Goal: Task Accomplishment & Management: Complete application form

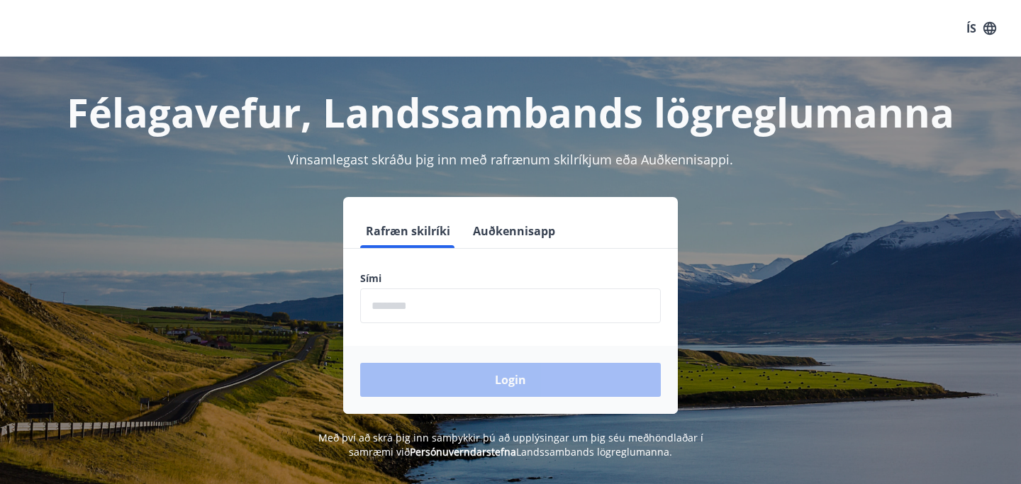
click at [510, 220] on button "Auðkennisapp" at bounding box center [514, 231] width 94 height 34
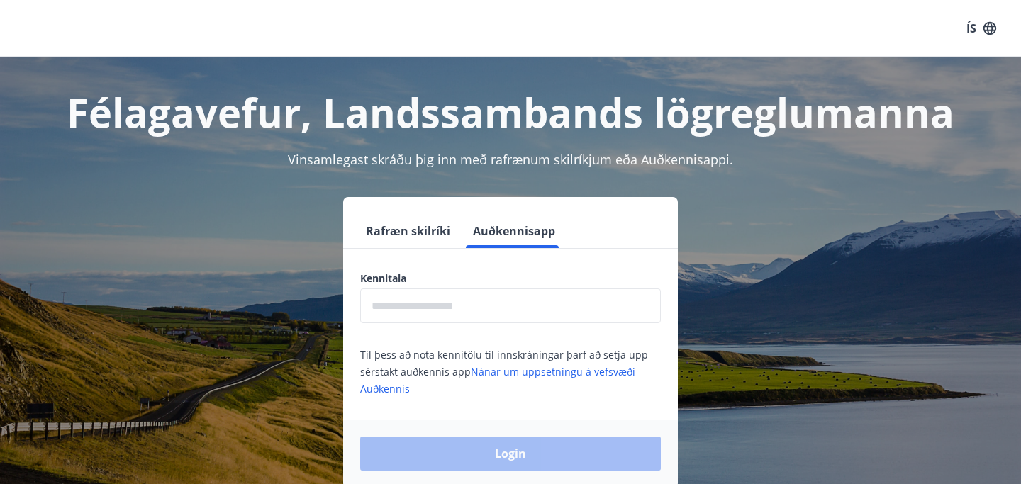
click at [425, 314] on input "text" at bounding box center [510, 306] width 301 height 35
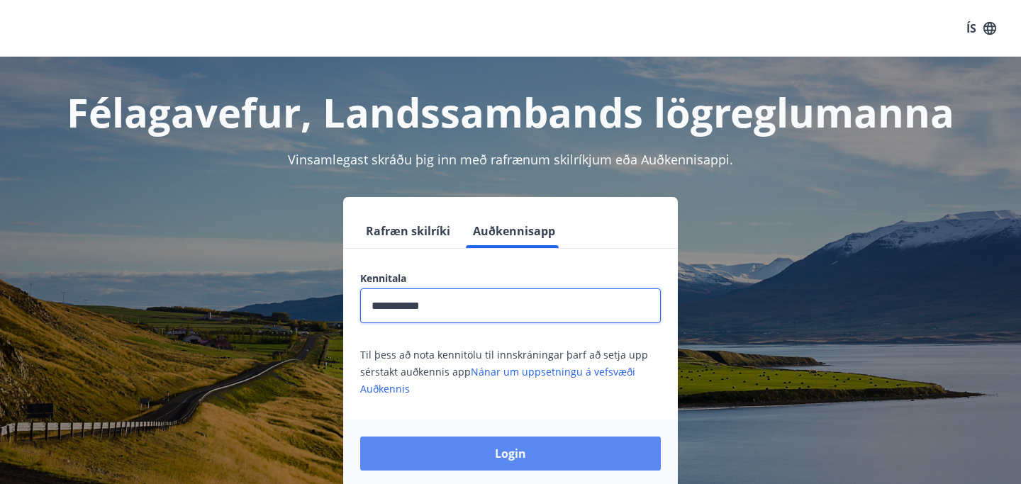
type input "**********"
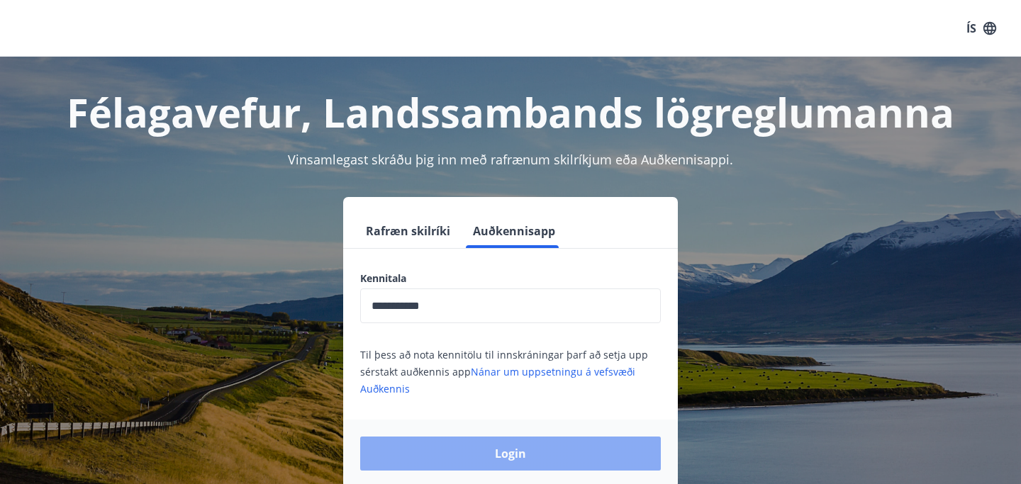
click at [558, 464] on button "Login" at bounding box center [510, 454] width 301 height 34
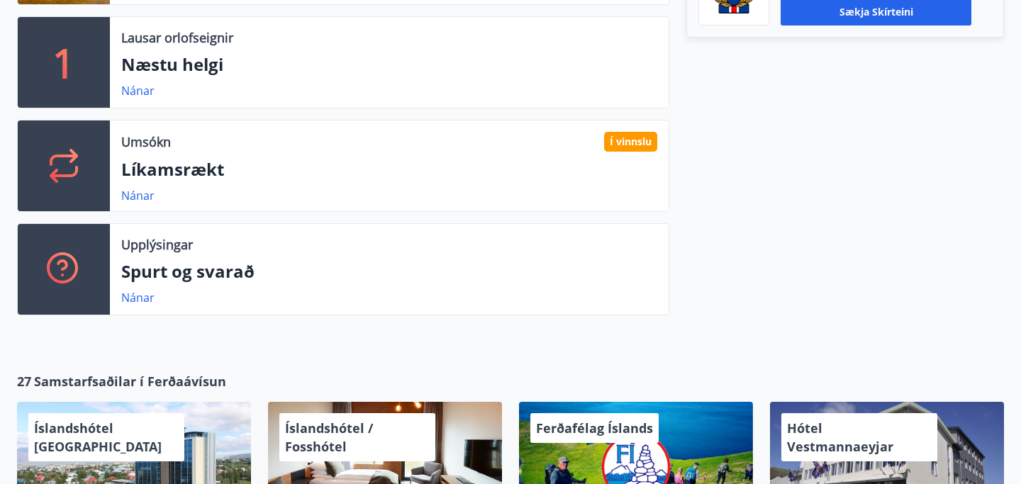
scroll to position [577, 0]
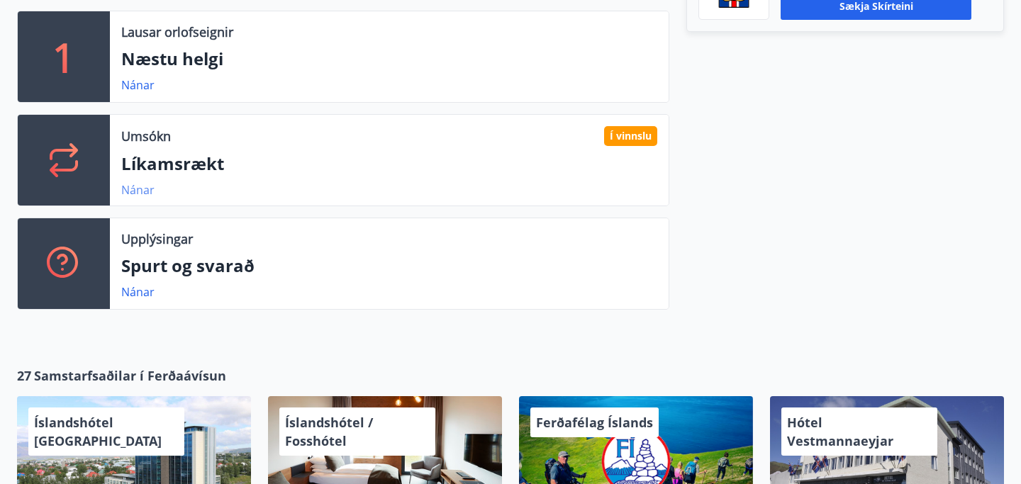
click at [131, 193] on link "Nánar" at bounding box center [137, 190] width 33 height 16
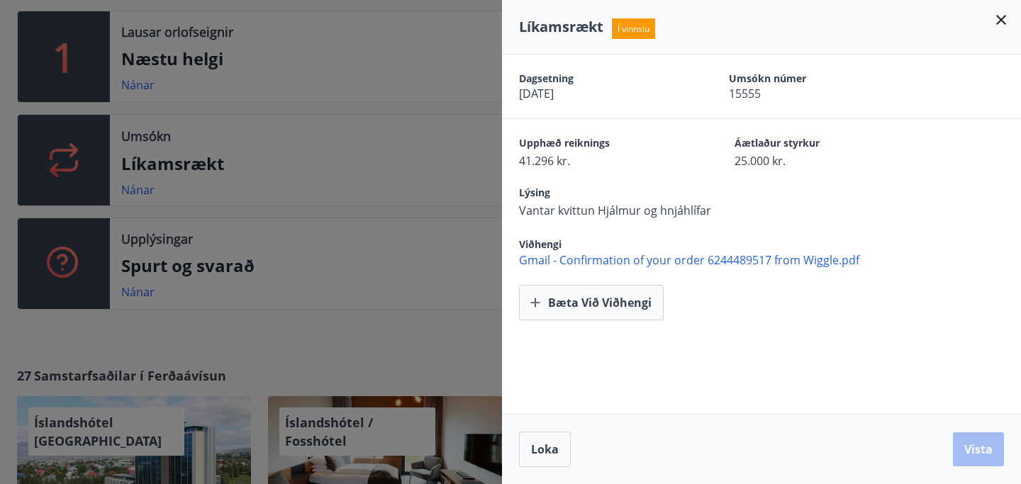
click at [1003, 23] on icon at bounding box center [1001, 19] width 17 height 17
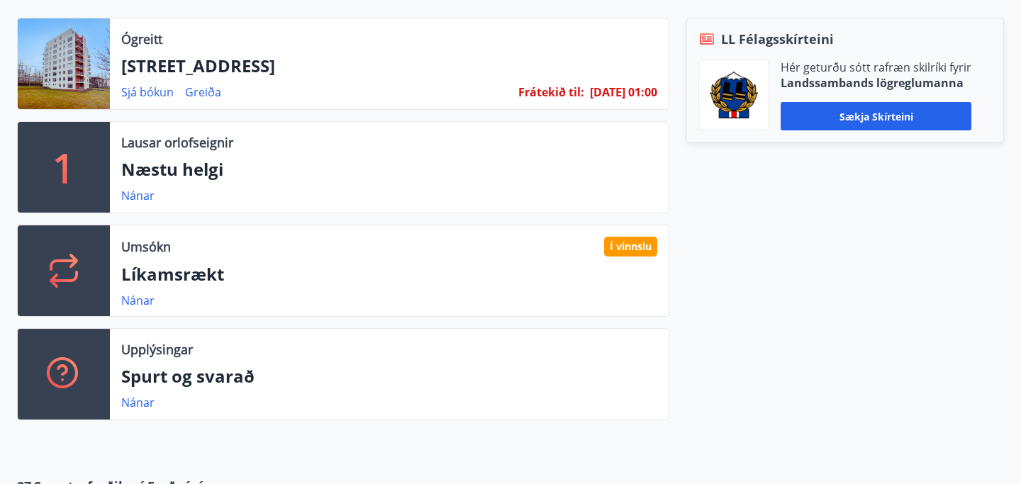
scroll to position [454, 0]
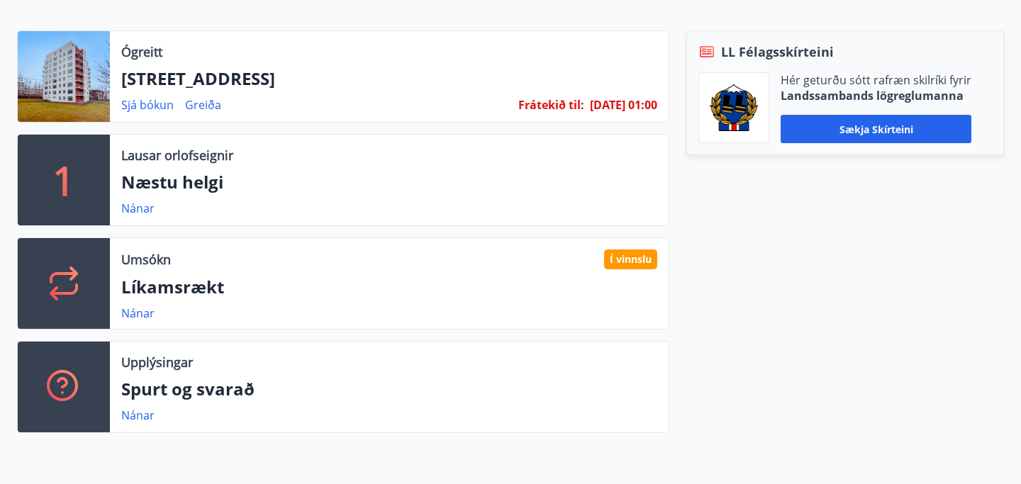
click at [277, 283] on p "Líkamsrækt" at bounding box center [389, 287] width 536 height 24
click at [130, 306] on link "Nánar" at bounding box center [137, 314] width 33 height 16
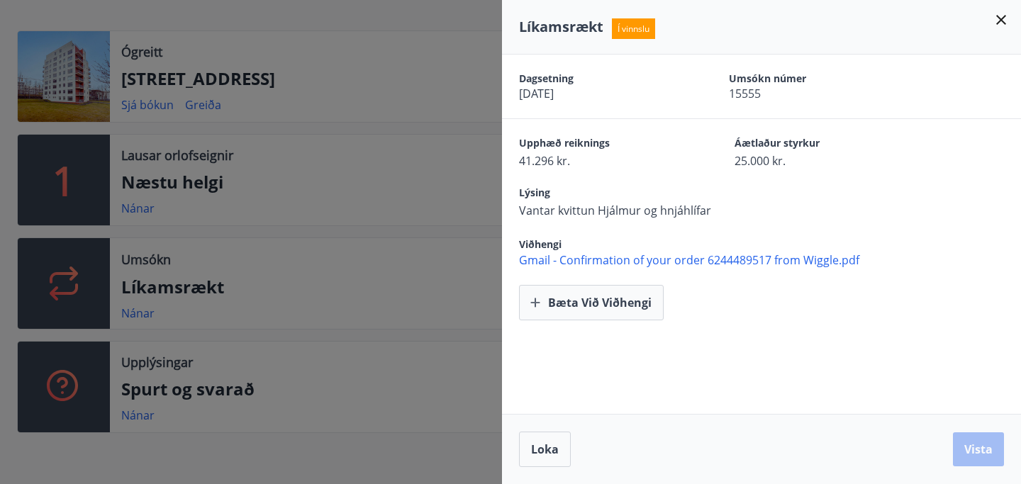
click at [1009, 21] on icon at bounding box center [1001, 19] width 17 height 17
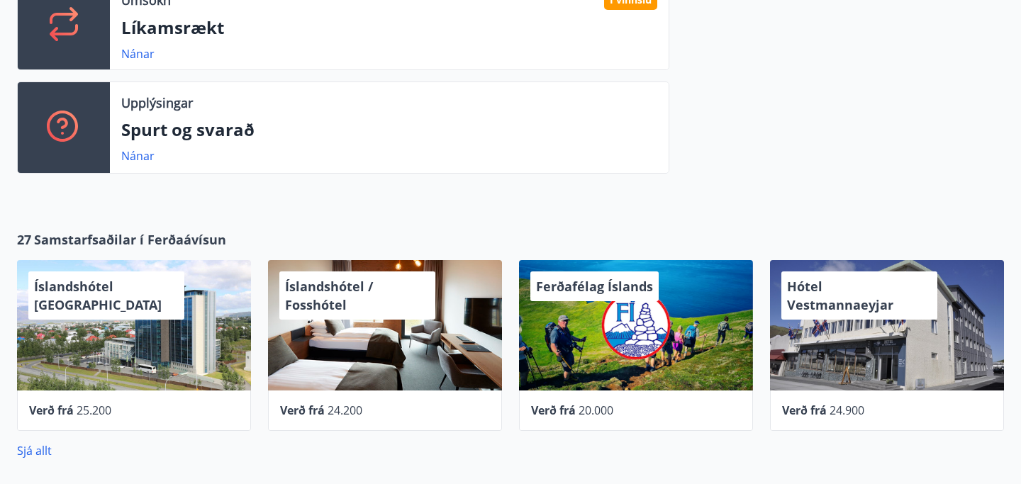
scroll to position [0, 0]
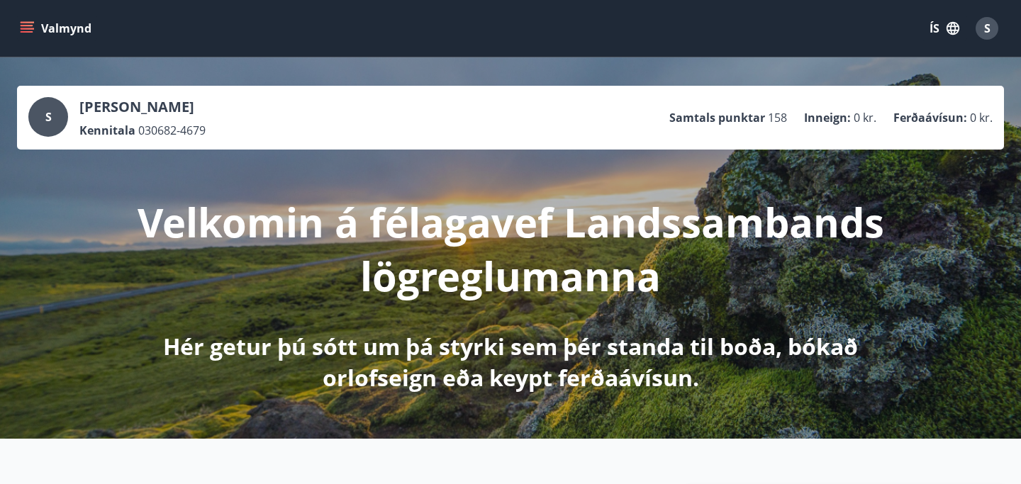
click at [959, 27] on icon "button" at bounding box center [953, 28] width 13 height 13
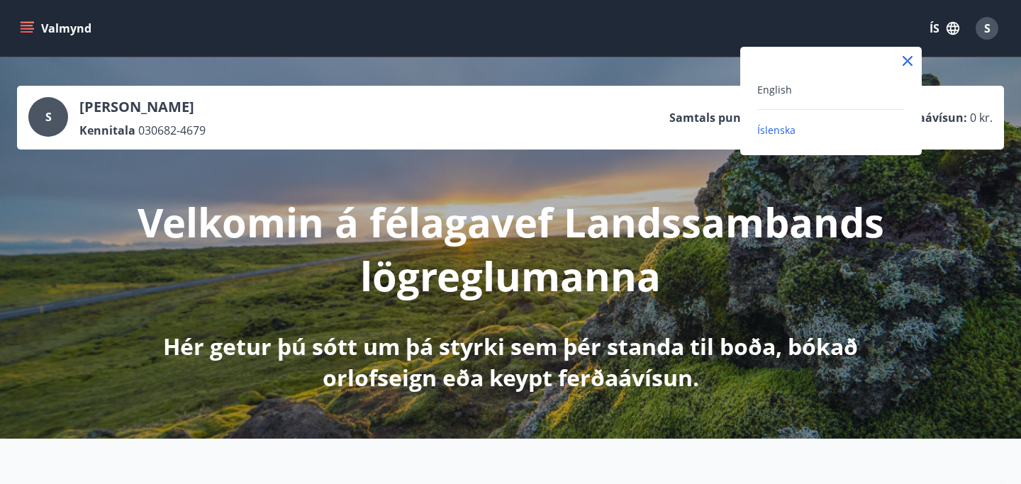
click at [959, 27] on div at bounding box center [510, 242] width 1021 height 484
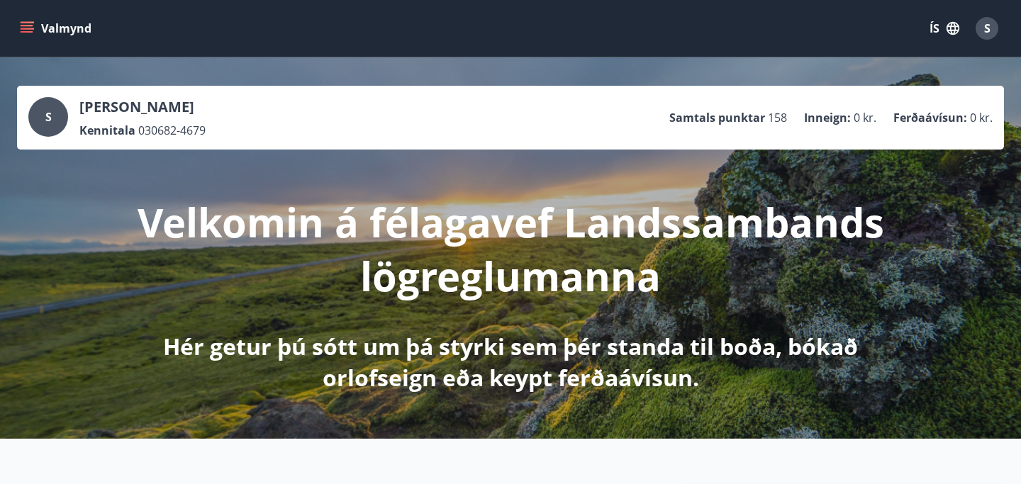
click at [980, 27] on div "S" at bounding box center [987, 28] width 23 height 23
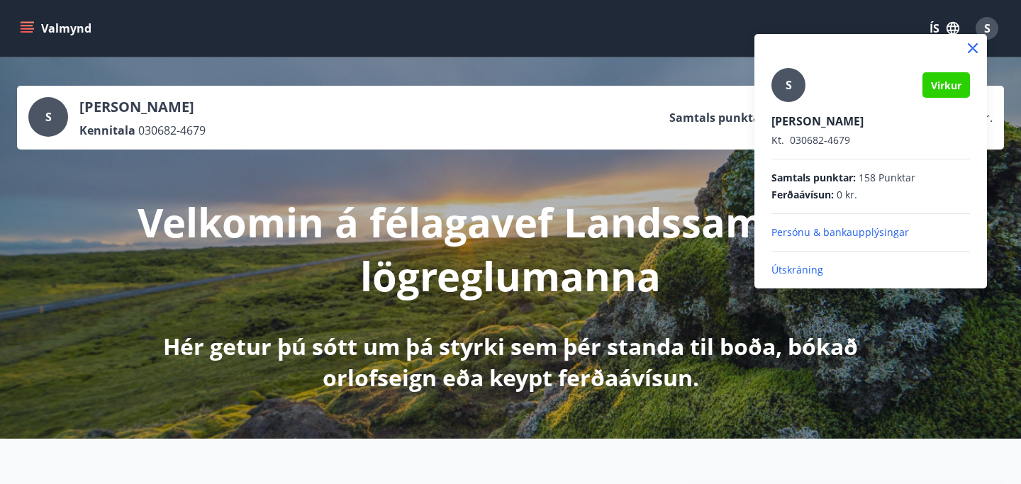
click at [30, 28] on div at bounding box center [510, 242] width 1021 height 484
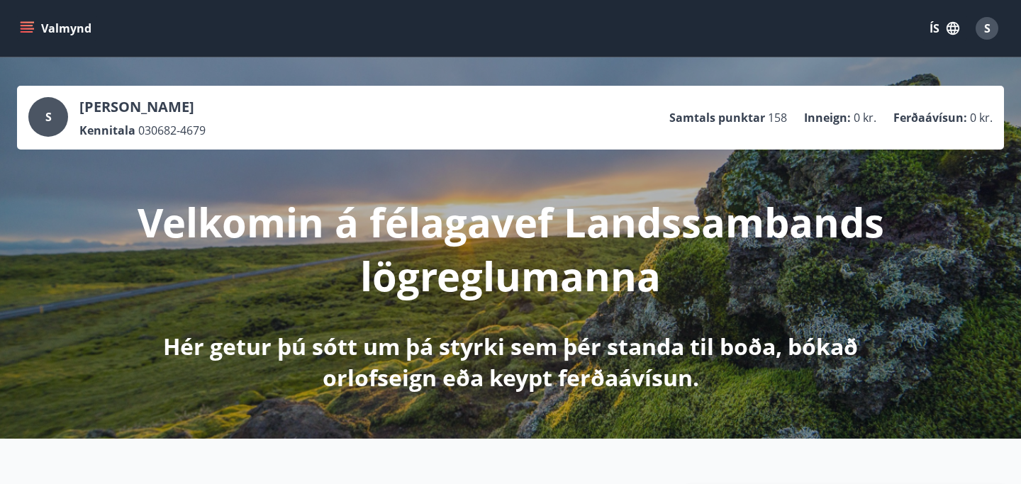
click at [30, 28] on icon "menu" at bounding box center [29, 28] width 16 height 1
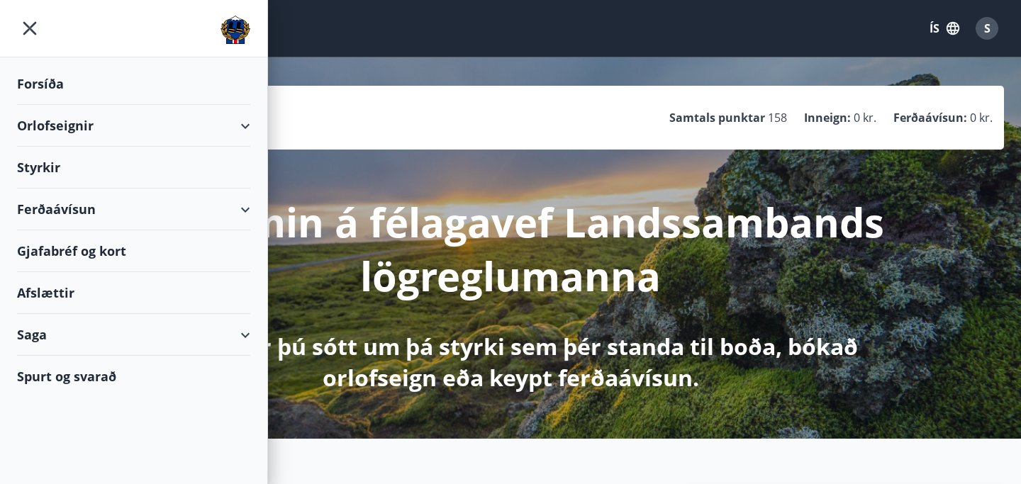
click at [32, 163] on div "Styrkir" at bounding box center [133, 168] width 233 height 42
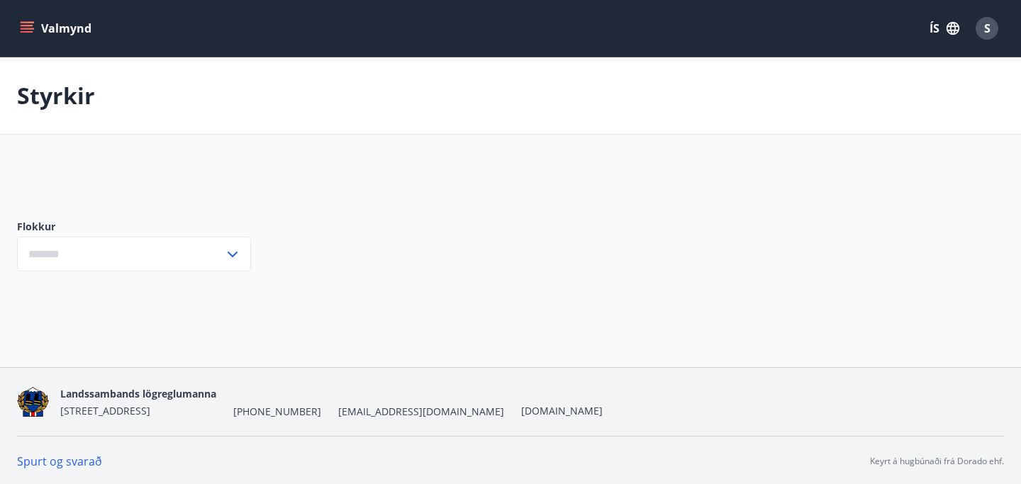
type input "***"
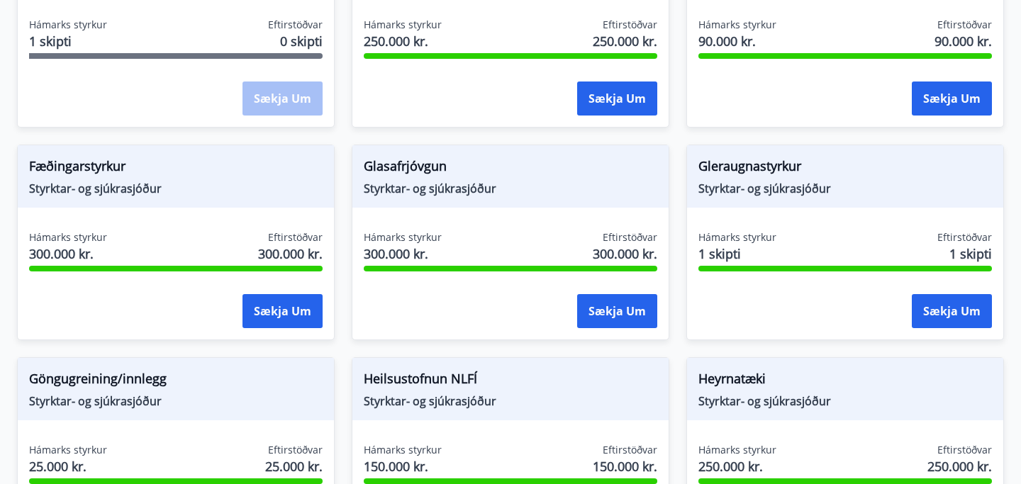
scroll to position [365, 0]
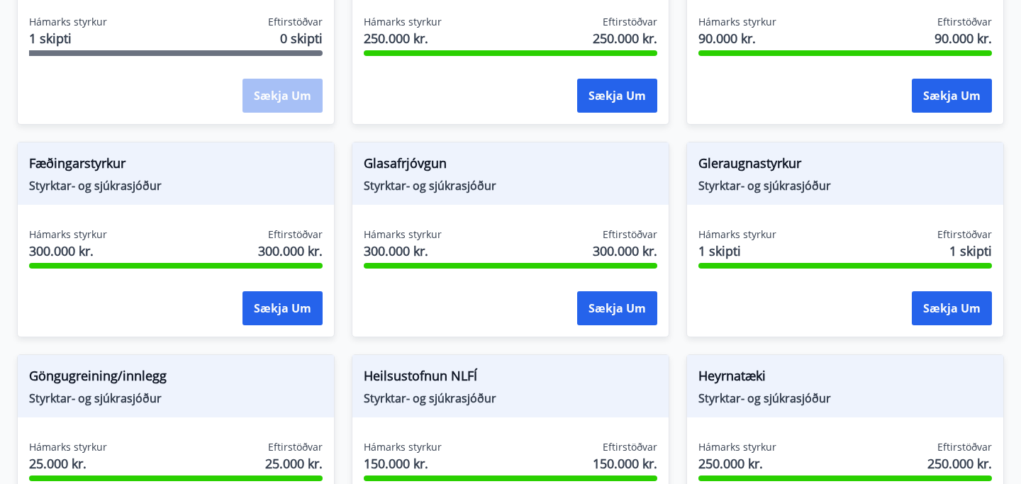
click at [897, 350] on div "Heyrnatæki Styrktar- og sjúkrasjóður Hámarks styrkur 250.000 kr. Eftirstöðvar 2…" at bounding box center [837, 444] width 335 height 213
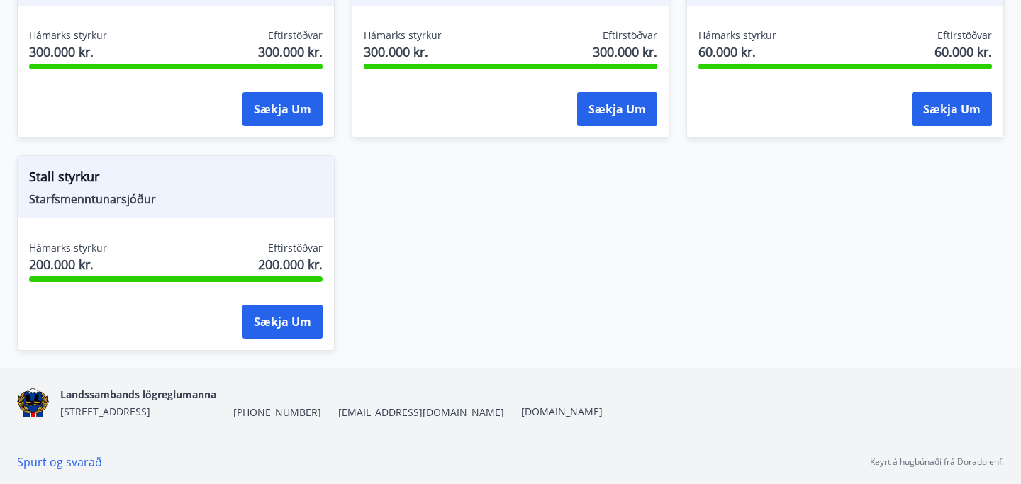
scroll to position [1418, 0]
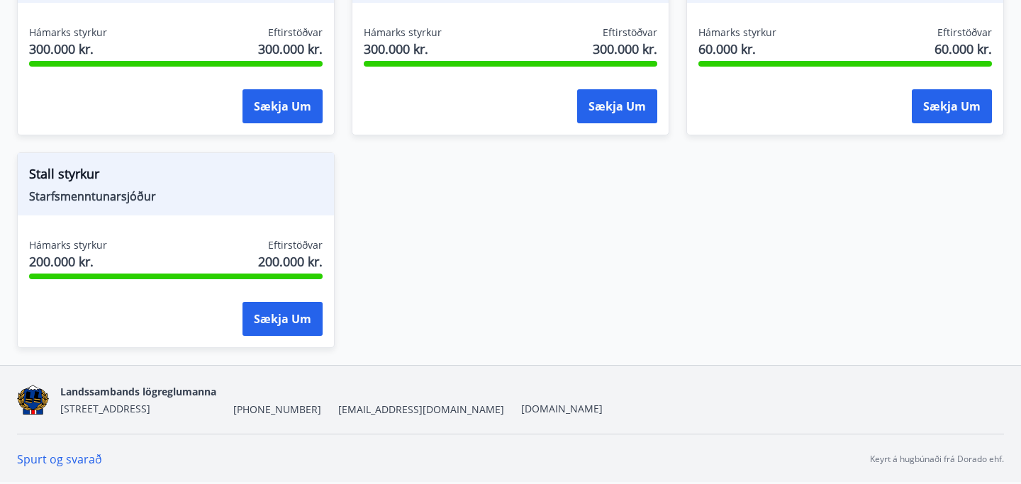
click at [62, 187] on span "Stall styrkur" at bounding box center [176, 177] width 294 height 24
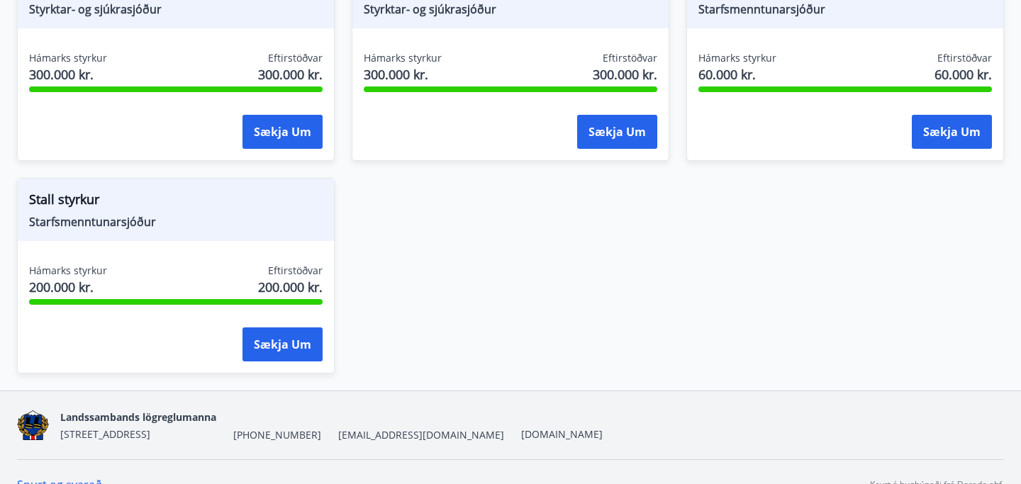
scroll to position [1396, 0]
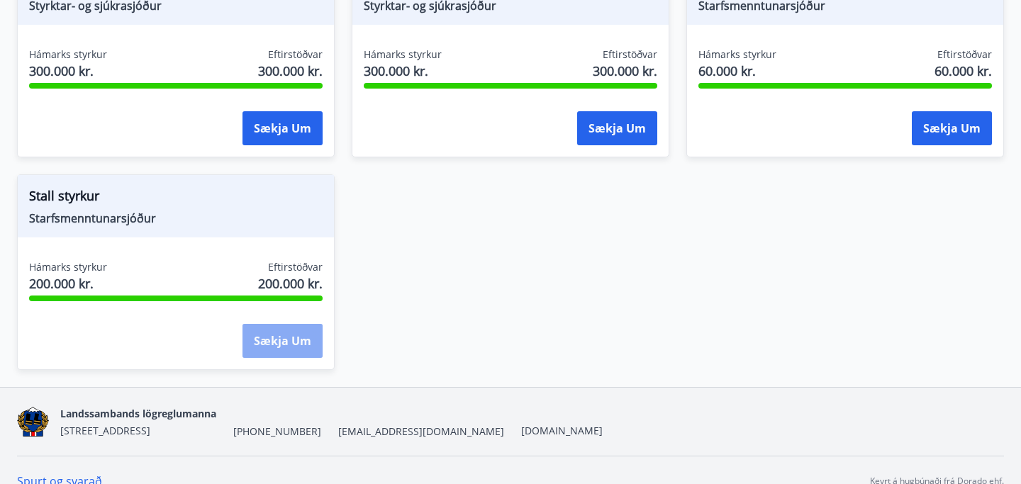
click at [301, 344] on button "Sækja um" at bounding box center [283, 341] width 80 height 34
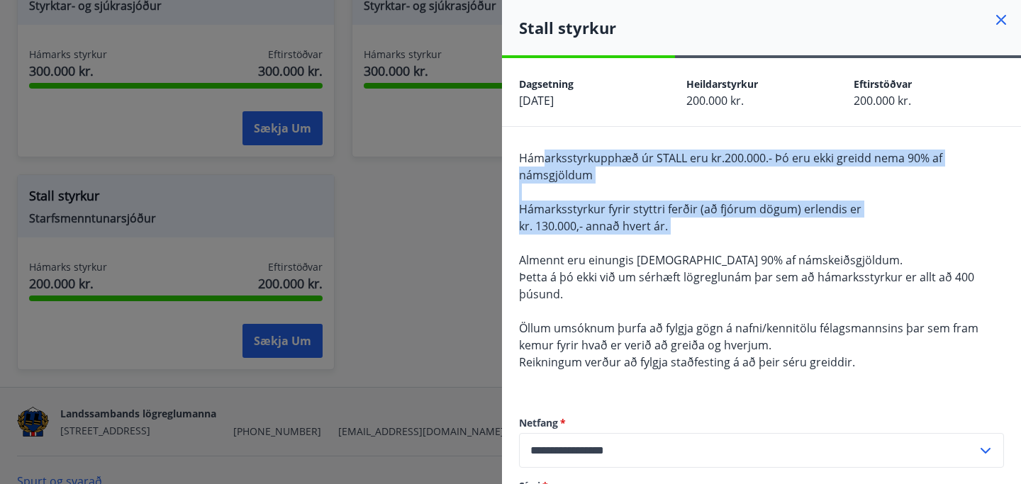
drag, startPoint x: 542, startPoint y: 150, endPoint x: 747, endPoint y: 239, distance: 223.3
click at [747, 239] on div "Hámarksstyrkupphæð úr STALL eru kr.200.000.- Þó eru ekki greidd nema 90% af nám…" at bounding box center [761, 269] width 485 height 238
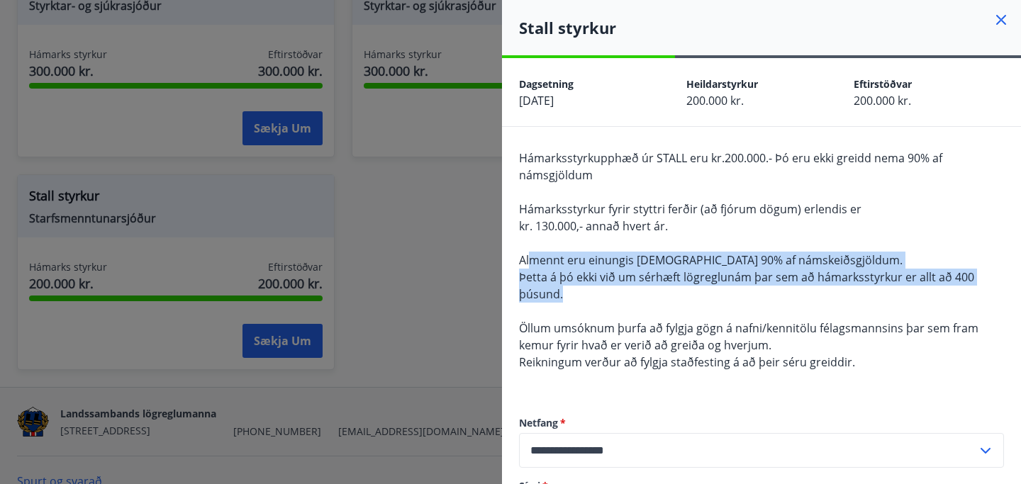
drag, startPoint x: 530, startPoint y: 258, endPoint x: 609, endPoint y: 296, distance: 87.9
click at [609, 296] on div "Hámarksstyrkupphæð úr STALL eru kr.200.000.- Þó eru ekki greidd nema 90% af nám…" at bounding box center [761, 269] width 485 height 238
drag, startPoint x: 516, startPoint y: 267, endPoint x: 561, endPoint y: 296, distance: 53.3
click at [561, 296] on div "**********" at bounding box center [761, 343] width 519 height 433
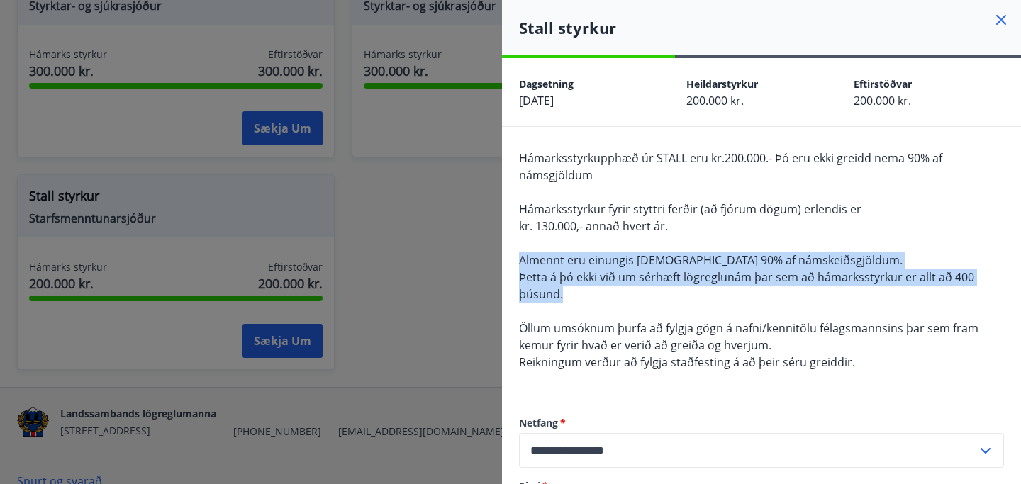
click at [561, 296] on span "Þetta á þó ekki við um sérhæft lögreglunám þar sem að hámarksstyrkur er allt að…" at bounding box center [746, 286] width 455 height 33
drag, startPoint x: 532, startPoint y: 264, endPoint x: 564, endPoint y: 301, distance: 49.3
click at [564, 301] on div "Hámarksstyrkupphæð úr STALL eru kr.200.000.- Þó eru ekki greidd nema 90% af nám…" at bounding box center [761, 269] width 485 height 238
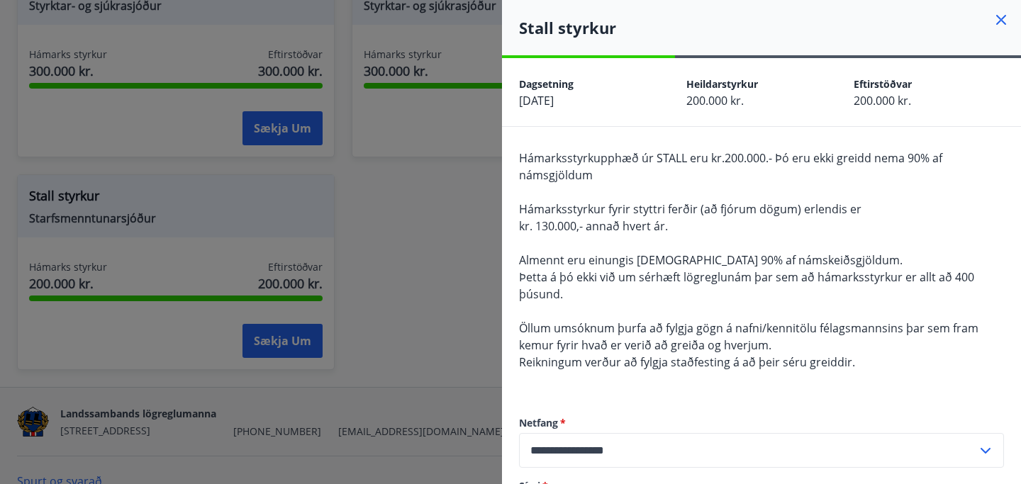
click at [562, 341] on span "Öllum umsóknum þurfa að fylgja gögn á nafni/kennitölu félagsmannsins þar sem fr…" at bounding box center [749, 337] width 460 height 33
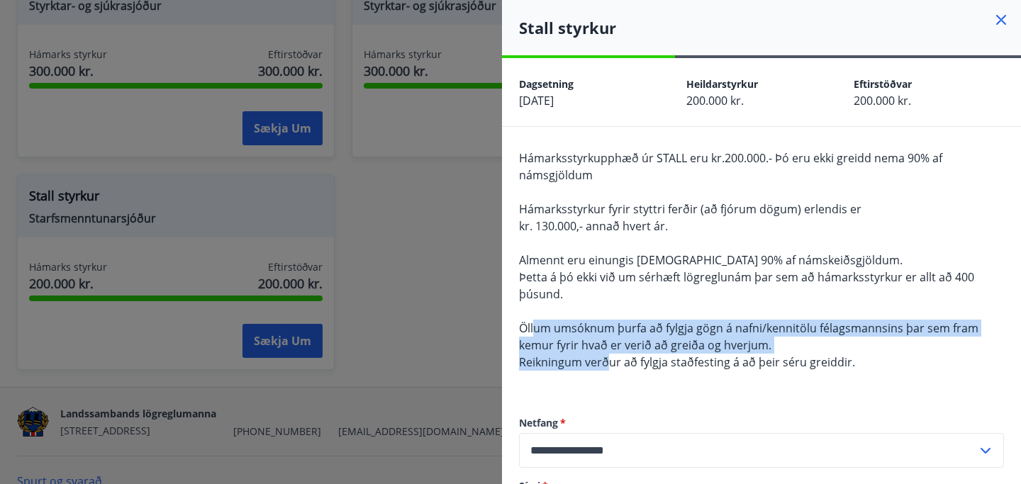
drag, startPoint x: 533, startPoint y: 334, endPoint x: 607, endPoint y: 368, distance: 81.9
click at [606, 367] on span "Hámarksstyrkupphæð úr STALL eru kr.200.000.- Þó eru ekki greidd nema 90% af nám…" at bounding box center [749, 260] width 460 height 220
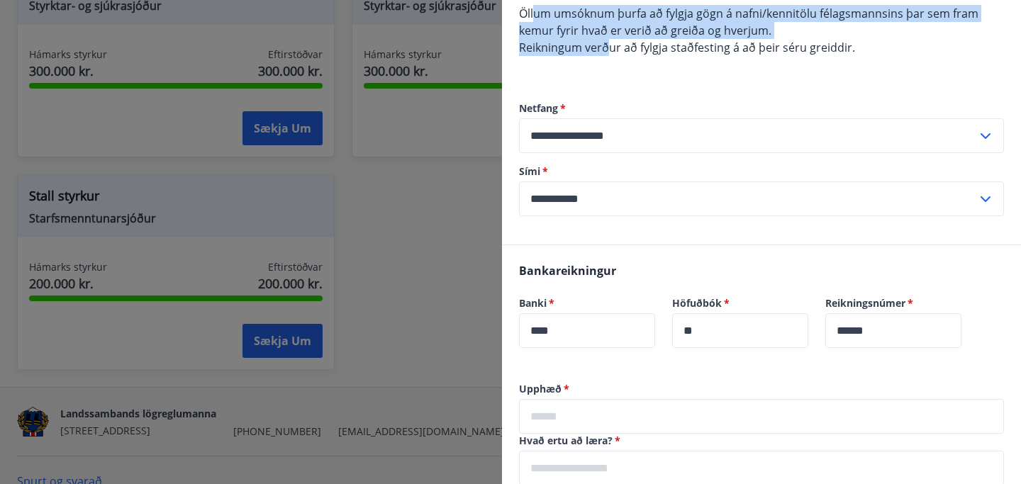
scroll to position [0, 0]
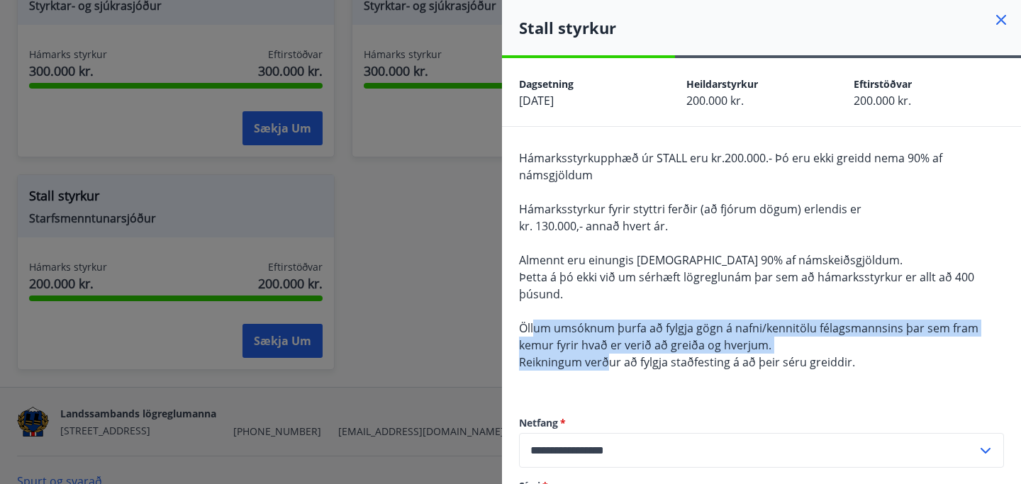
click at [624, 173] on div "Hámarksstyrkupphæð úr STALL eru kr.200.000.- Þó eru ekki greidd nema 90% af nám…" at bounding box center [761, 269] width 485 height 238
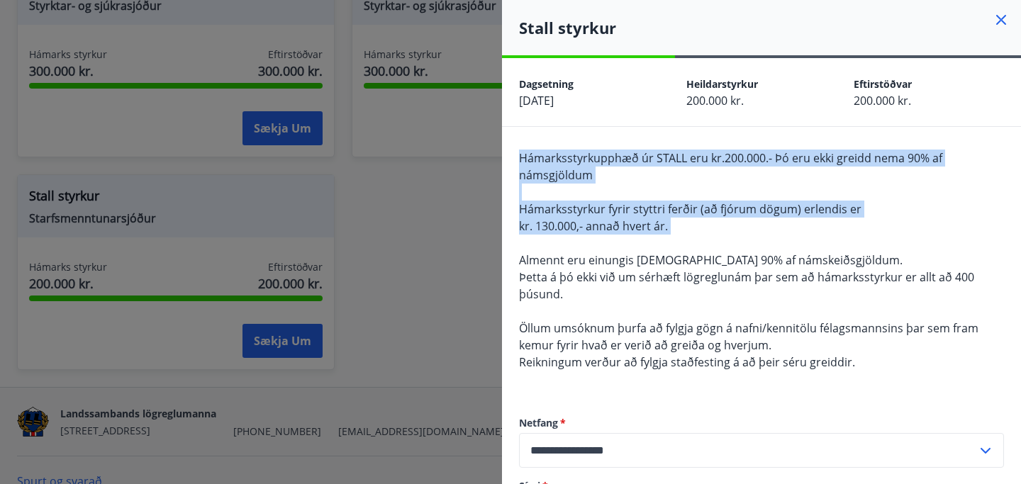
drag, startPoint x: 521, startPoint y: 158, endPoint x: 799, endPoint y: 248, distance: 292.1
click at [799, 246] on div "Hámarksstyrkupphæð úr STALL eru kr.200.000.- Þó eru ekki greidd nema 90% af nám…" at bounding box center [761, 269] width 485 height 238
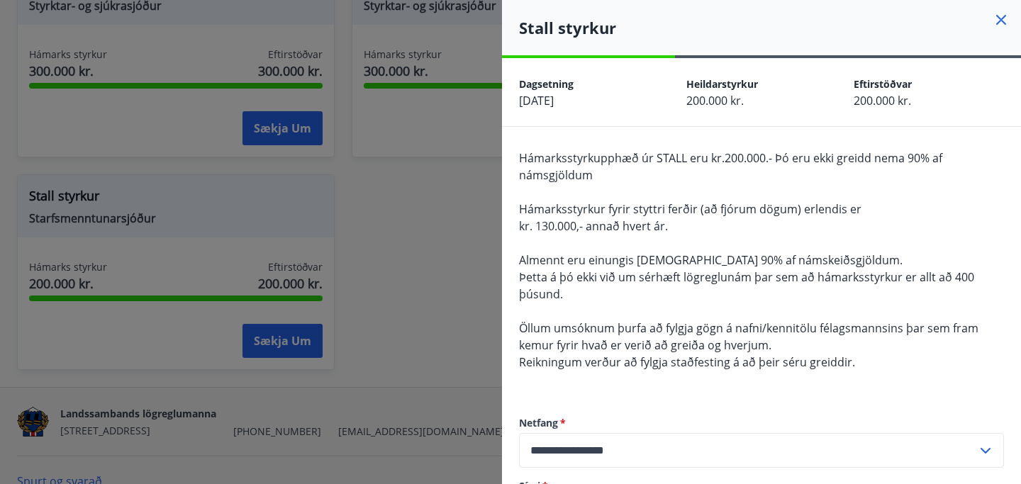
click at [802, 253] on span "Almennt eru einungis [DEMOGRAPHIC_DATA] 90% af námskeiðsgjöldum." at bounding box center [711, 261] width 384 height 16
click at [1004, 23] on icon at bounding box center [1002, 20] width 10 height 10
